Goal: Transaction & Acquisition: Purchase product/service

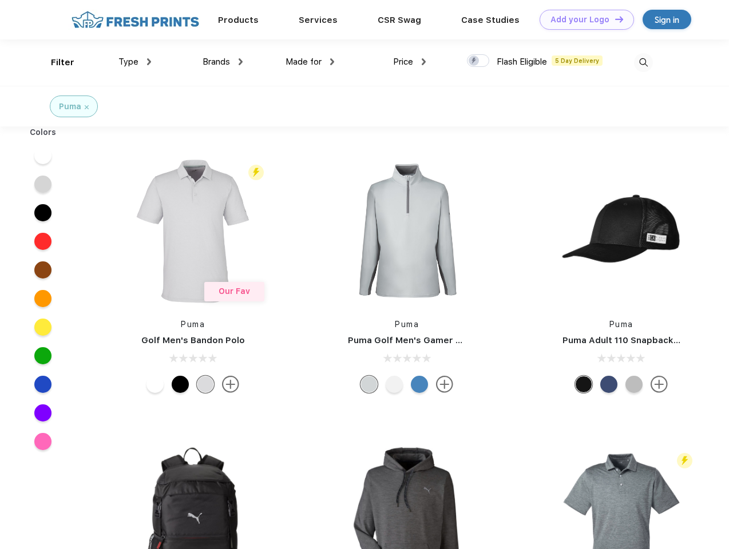
scroll to position [1, 0]
click at [582, 19] on link "Add your Logo Design Tool" at bounding box center [586, 20] width 94 height 20
click at [0, 0] on div "Design Tool" at bounding box center [0, 0] width 0 height 0
click at [614, 19] on link "Add your Logo Design Tool" at bounding box center [586, 20] width 94 height 20
click at [55, 62] on div "Filter" at bounding box center [62, 62] width 23 height 13
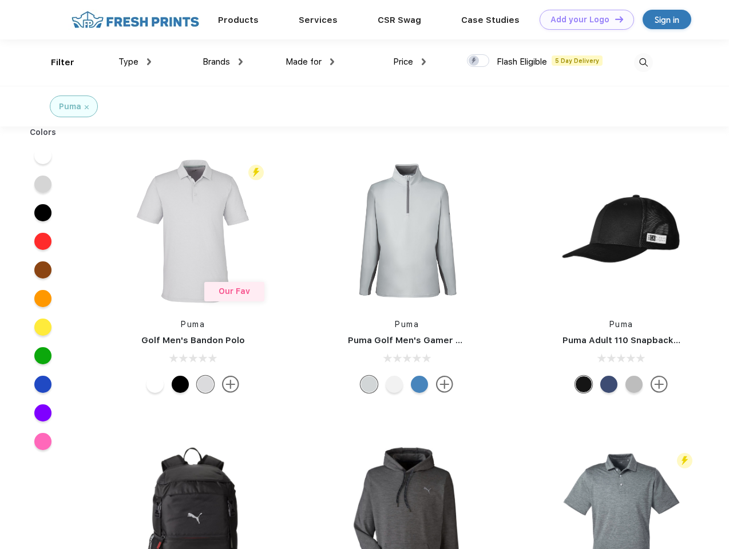
click at [135, 62] on span "Type" at bounding box center [128, 62] width 20 height 10
click at [223, 62] on span "Brands" at bounding box center [216, 62] width 27 height 10
click at [310, 62] on span "Made for" at bounding box center [303, 62] width 36 height 10
click at [410, 62] on span "Price" at bounding box center [403, 62] width 20 height 10
click at [478, 61] on div at bounding box center [478, 60] width 22 height 13
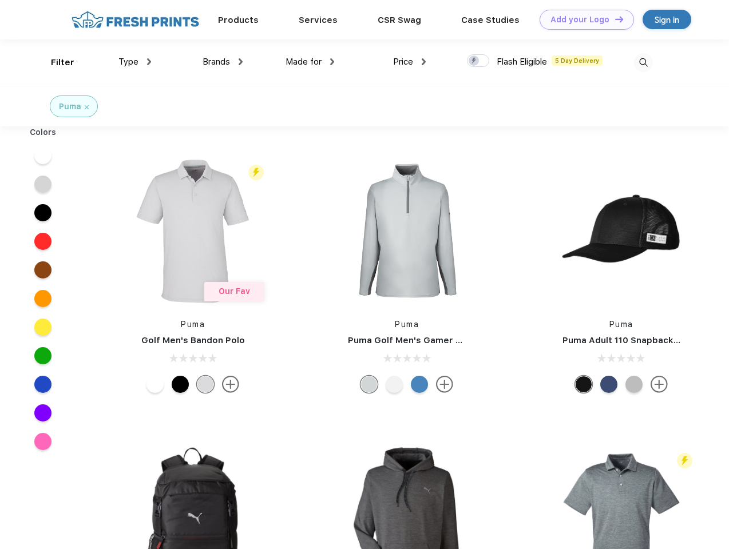
click at [474, 61] on input "checkbox" at bounding box center [470, 57] width 7 height 7
click at [643, 62] on img at bounding box center [643, 62] width 19 height 19
